Goal: Complete application form

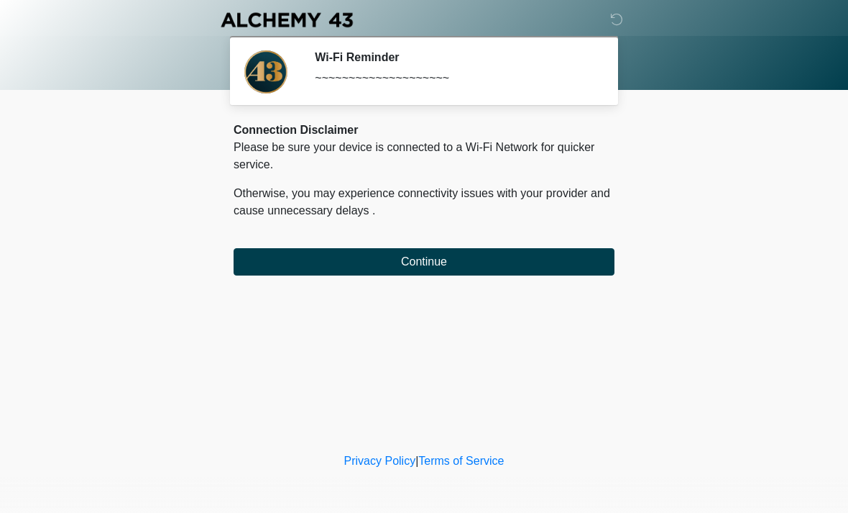
click at [567, 245] on div "Connection Disclaimer Please be sure your device is connected to a Wi-Fi Networ…" at bounding box center [424, 199] width 381 height 154
click at [554, 272] on button "Continue" at bounding box center [424, 261] width 381 height 27
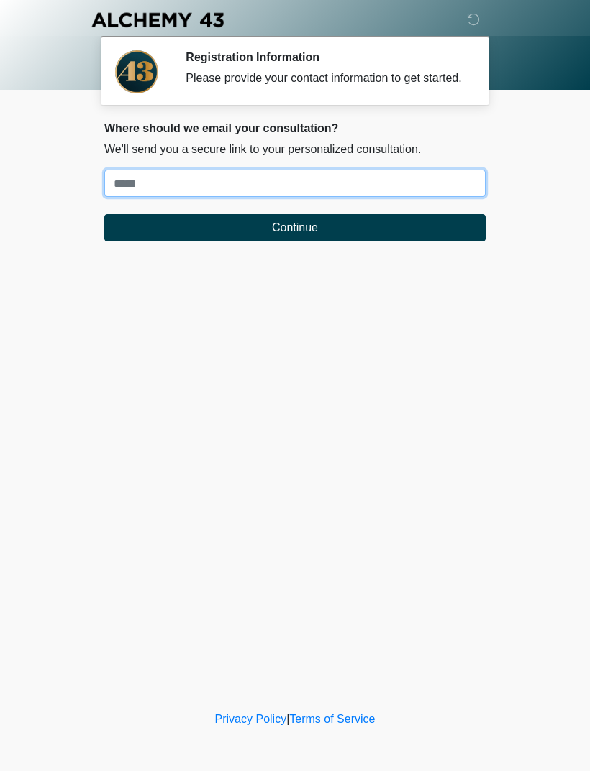
click at [458, 197] on input "Where should we email your treatment plan?" at bounding box center [294, 183] width 381 height 27
type input "**********"
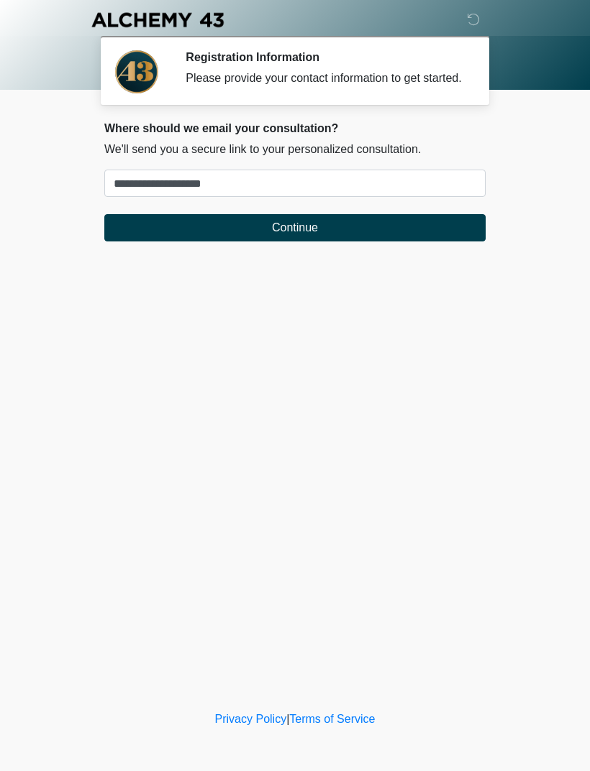
click at [403, 237] on button "Continue" at bounding box center [294, 227] width 381 height 27
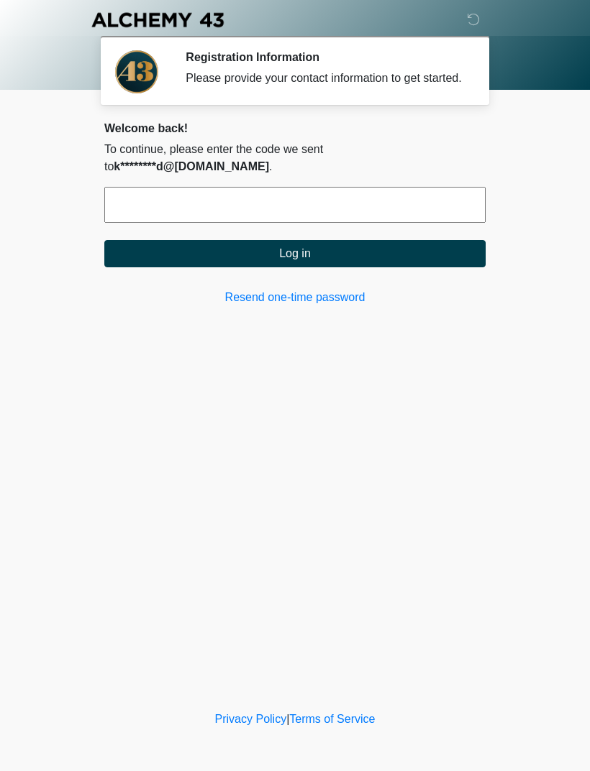
click at [423, 192] on input "text" at bounding box center [294, 205] width 381 height 36
type input "******"
click at [339, 242] on button "Log in" at bounding box center [294, 253] width 381 height 27
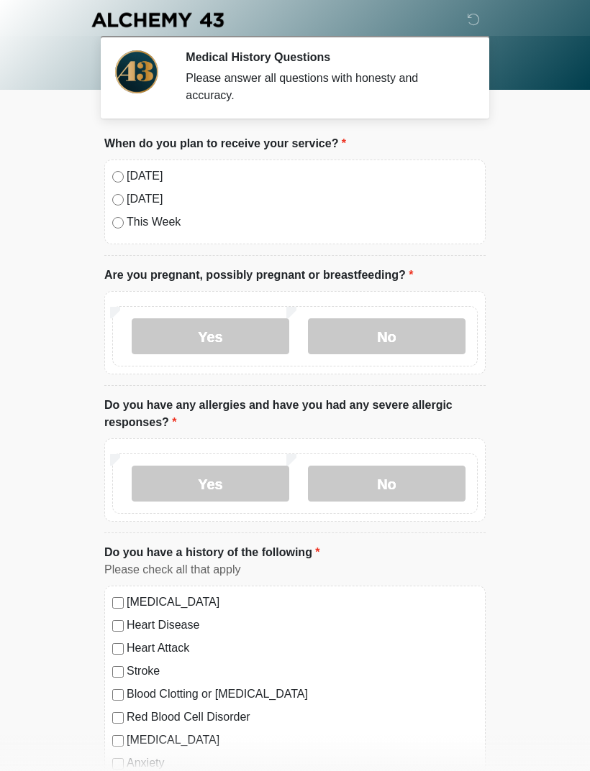
click at [146, 177] on label "[DATE]" at bounding box center [302, 176] width 351 height 17
click at [422, 336] on label "No" at bounding box center [386, 337] width 157 height 36
click at [434, 482] on label "No" at bounding box center [386, 484] width 157 height 36
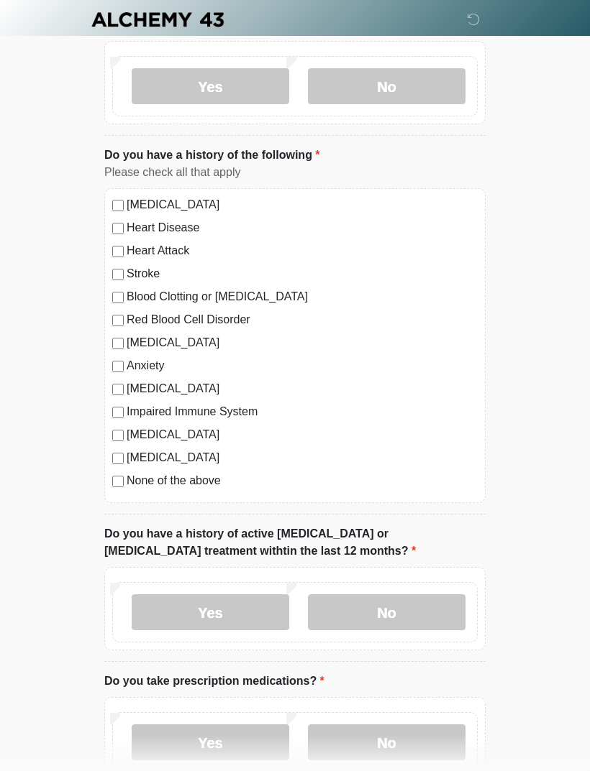
scroll to position [398, 0]
click at [162, 457] on label "[MEDICAL_DATA]" at bounding box center [302, 457] width 351 height 17
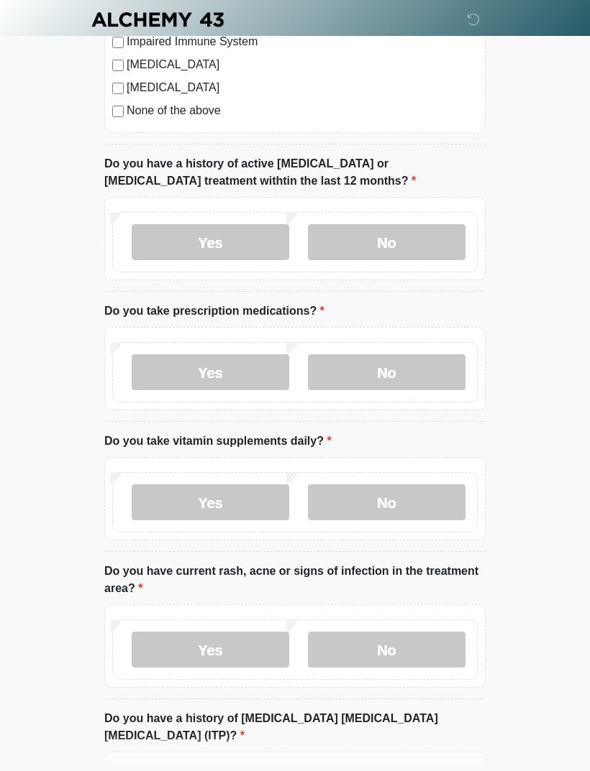
scroll to position [768, 0]
click at [431, 242] on label "No" at bounding box center [386, 242] width 157 height 36
click at [257, 374] on label "Yes" at bounding box center [210, 372] width 157 height 36
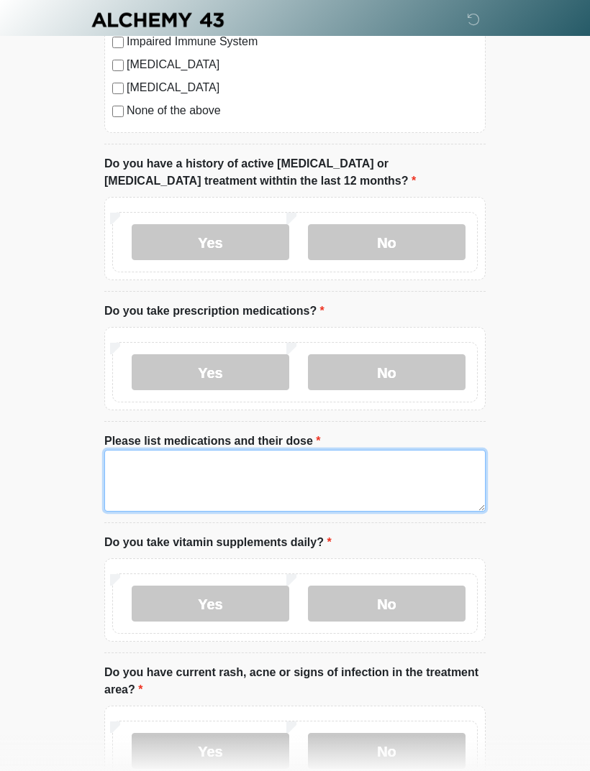
click at [316, 478] on textarea "Please list medications and their dose" at bounding box center [294, 481] width 381 height 62
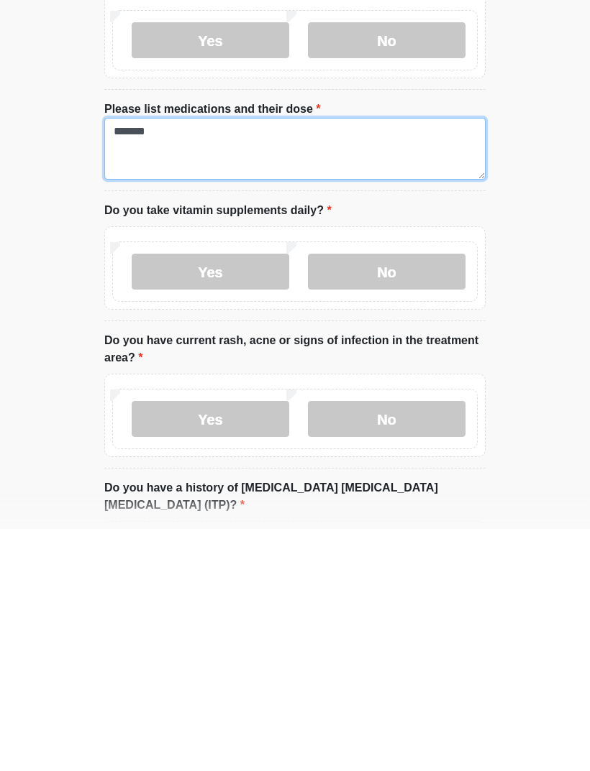
type textarea "*******"
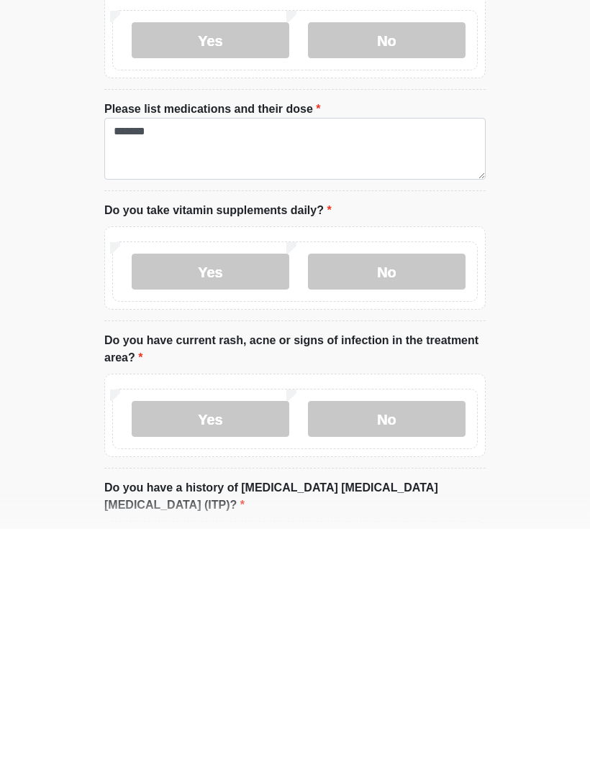
click at [434, 496] on label "No" at bounding box center [386, 514] width 157 height 36
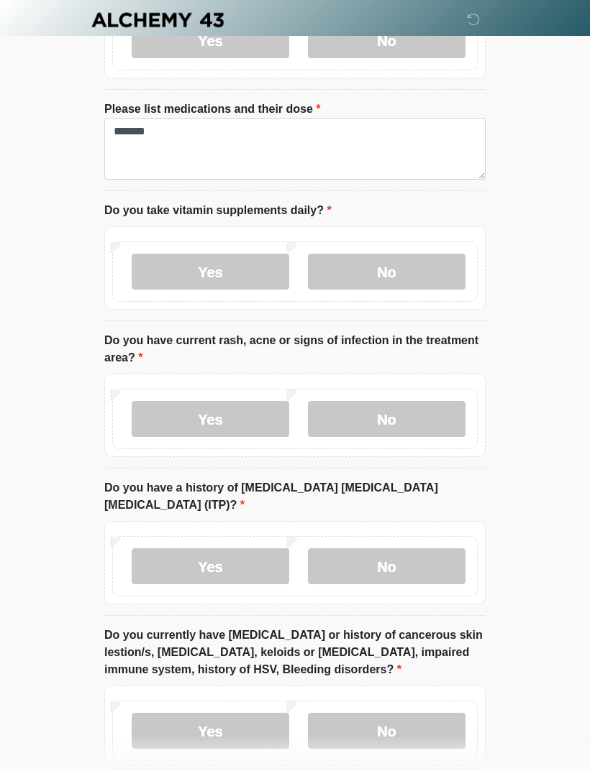
click at [437, 419] on label "No" at bounding box center [386, 419] width 157 height 36
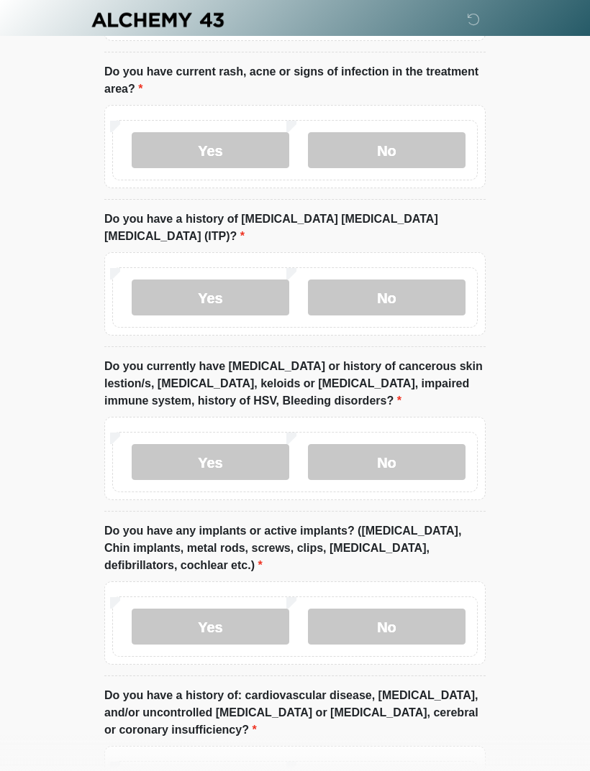
scroll to position [1370, 0]
click at [429, 279] on label "No" at bounding box center [386, 297] width 157 height 36
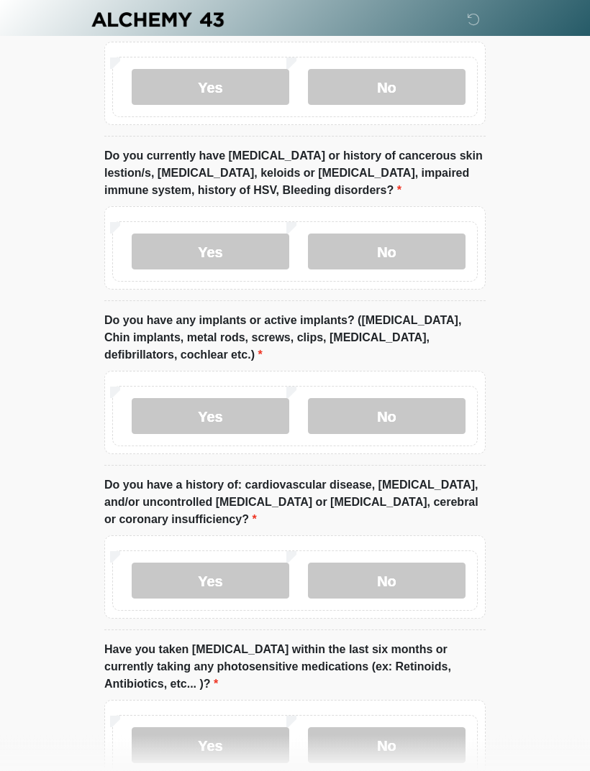
scroll to position [1582, 0]
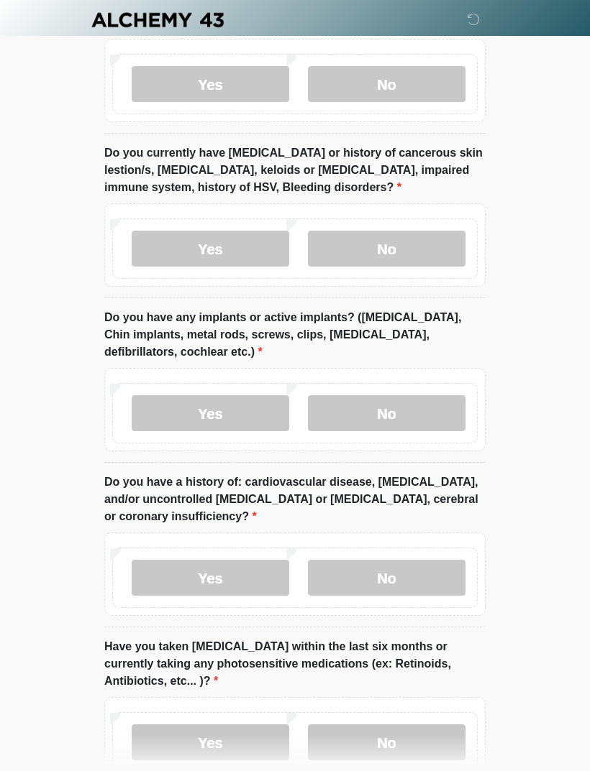
click at [441, 231] on label "No" at bounding box center [386, 249] width 157 height 36
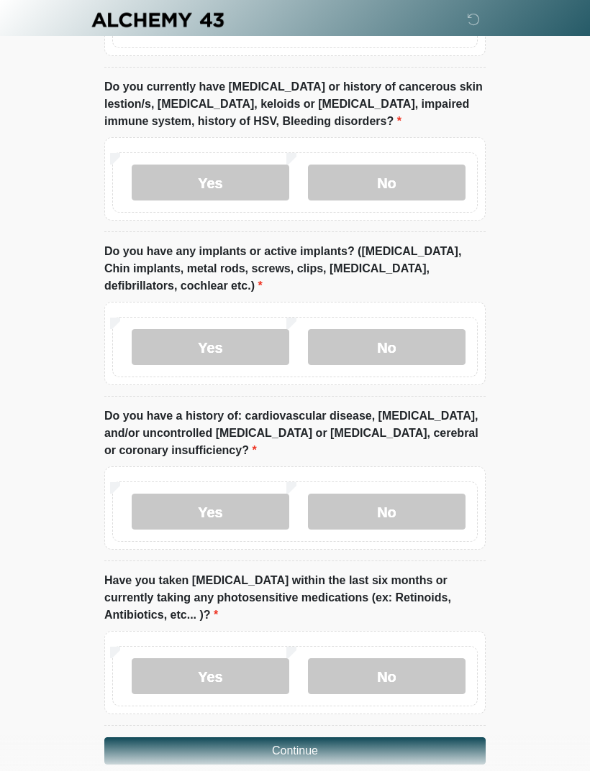
scroll to position [1652, 0]
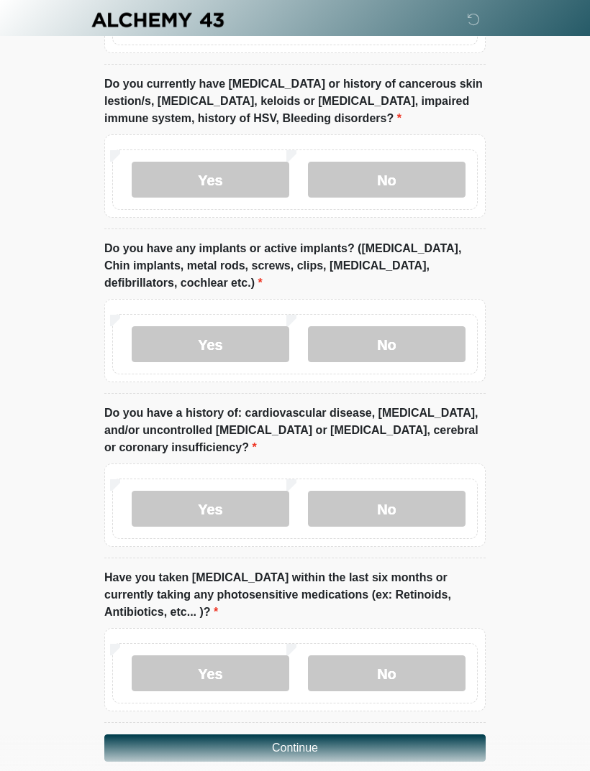
click at [419, 326] on label "No" at bounding box center [386, 344] width 157 height 36
click at [408, 495] on label "No" at bounding box center [386, 509] width 157 height 36
click at [405, 512] on label "No" at bounding box center [386, 674] width 157 height 36
click at [357, 512] on button "Continue" at bounding box center [294, 748] width 381 height 27
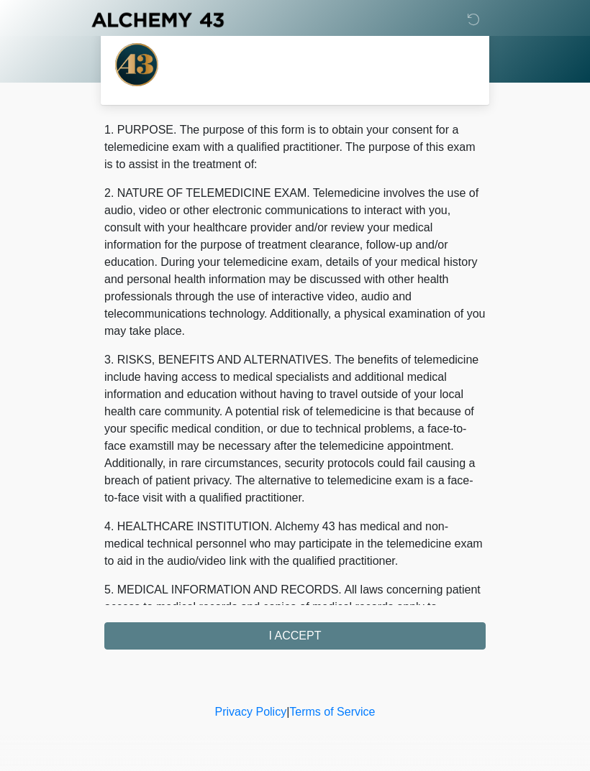
scroll to position [0, 0]
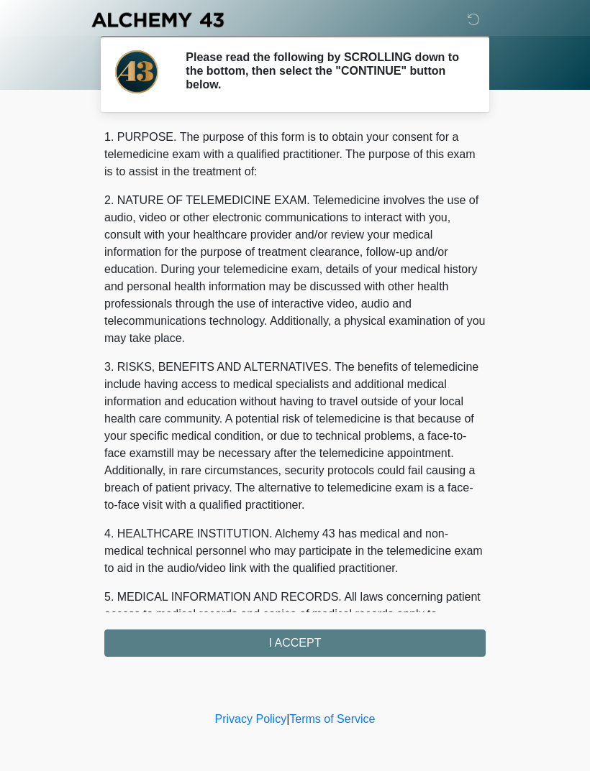
click at [344, 512] on div "1. PURPOSE. The purpose of this form is to obtain your consent for a telemedici…" at bounding box center [294, 393] width 381 height 528
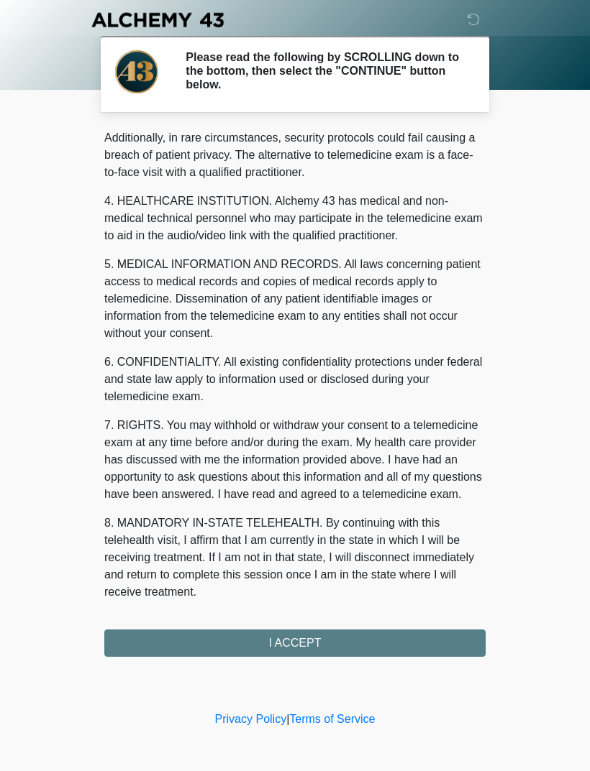
scroll to position [350, 0]
click at [342, 512] on button "I ACCEPT" at bounding box center [294, 643] width 381 height 27
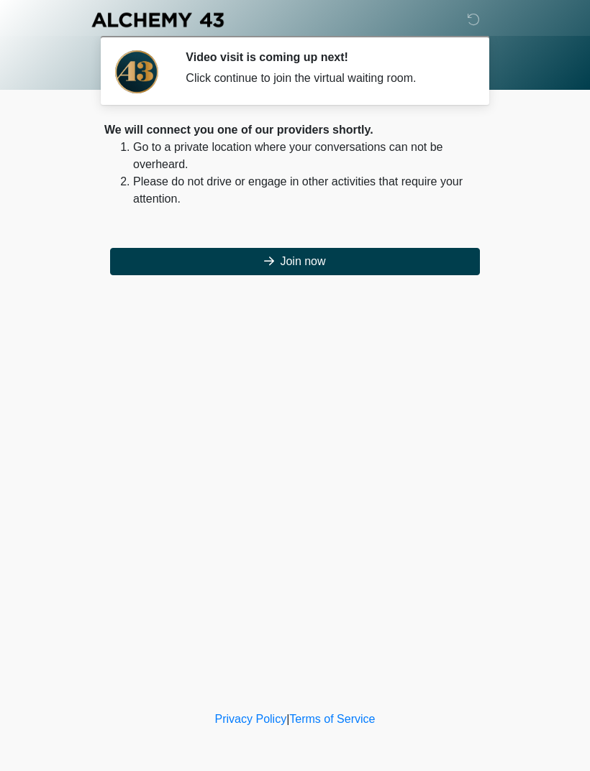
click at [345, 265] on button "Join now" at bounding box center [295, 261] width 370 height 27
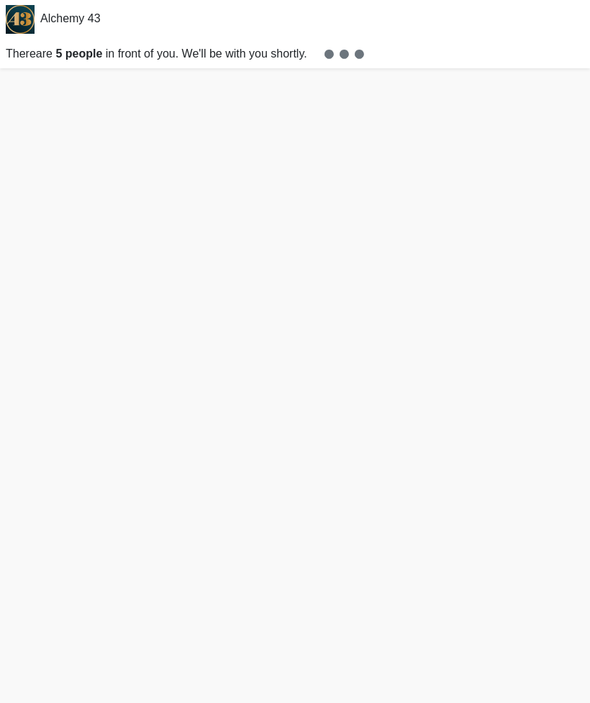
scroll to position [4, 0]
